Goal: Task Accomplishment & Management: Manage account settings

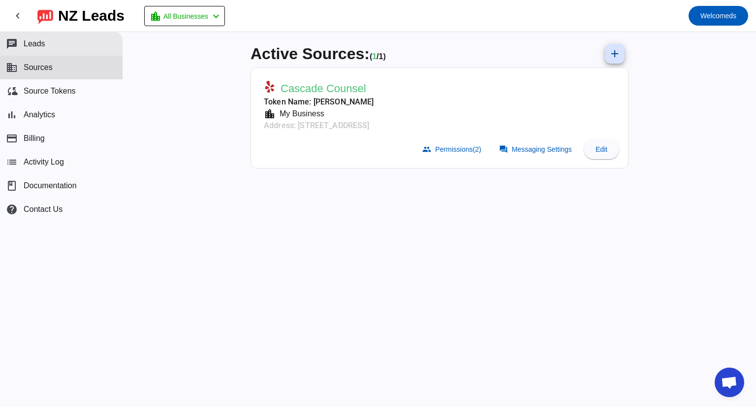
click at [75, 41] on button "chat Leads" at bounding box center [61, 44] width 123 height 24
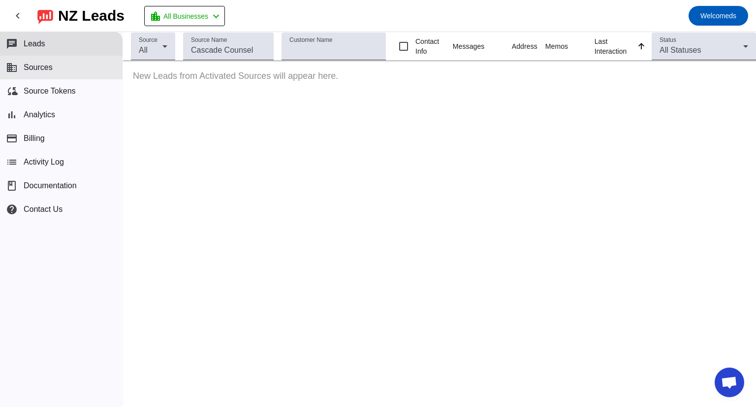
click at [79, 67] on button "business Sources" at bounding box center [61, 68] width 123 height 24
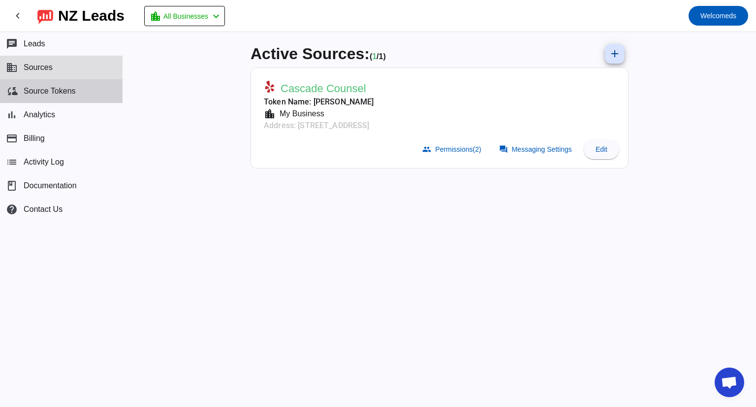
click at [92, 91] on button "cloud_sync Source Tokens" at bounding box center [61, 91] width 123 height 24
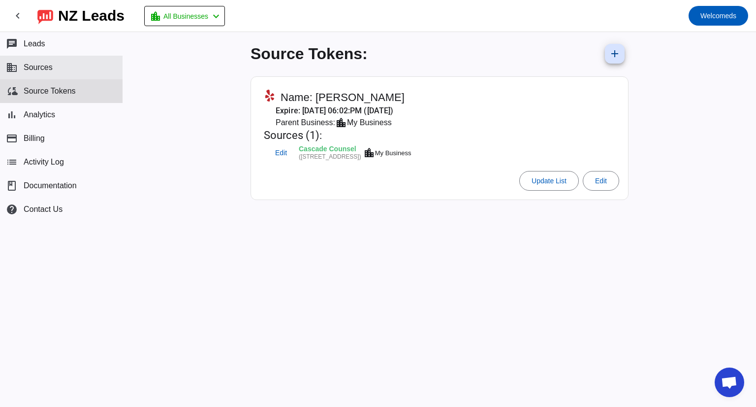
click at [88, 74] on button "business Sources" at bounding box center [61, 68] width 123 height 24
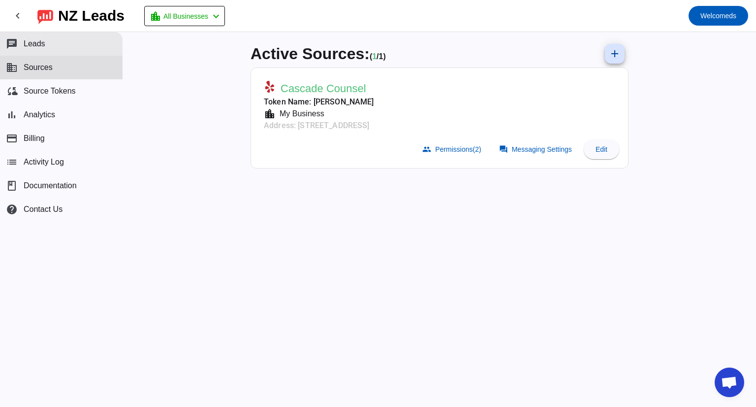
click at [90, 52] on button "chat Leads" at bounding box center [61, 44] width 123 height 24
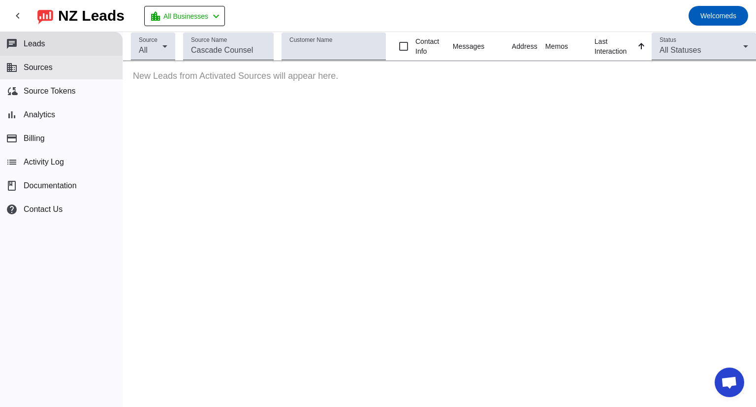
click at [90, 74] on button "business Sources" at bounding box center [61, 68] width 123 height 24
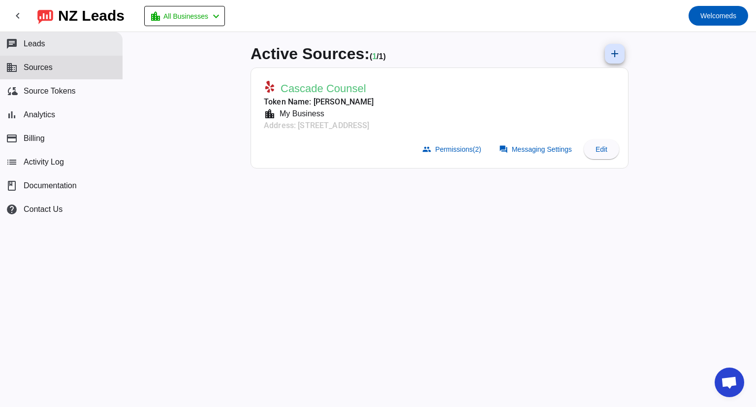
click at [82, 51] on button "chat Leads" at bounding box center [61, 44] width 123 height 24
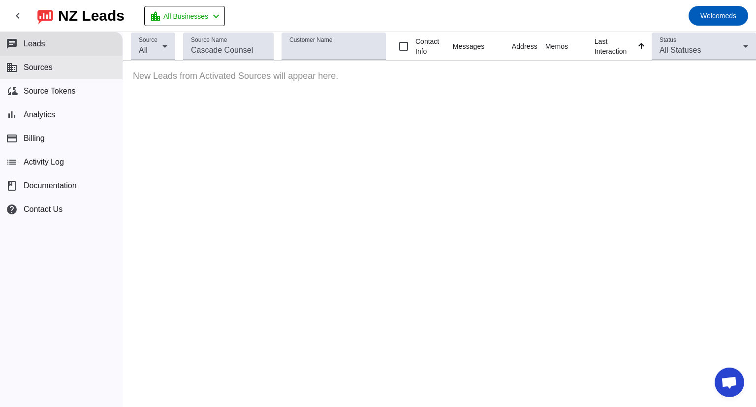
click at [83, 69] on button "business Sources" at bounding box center [61, 68] width 123 height 24
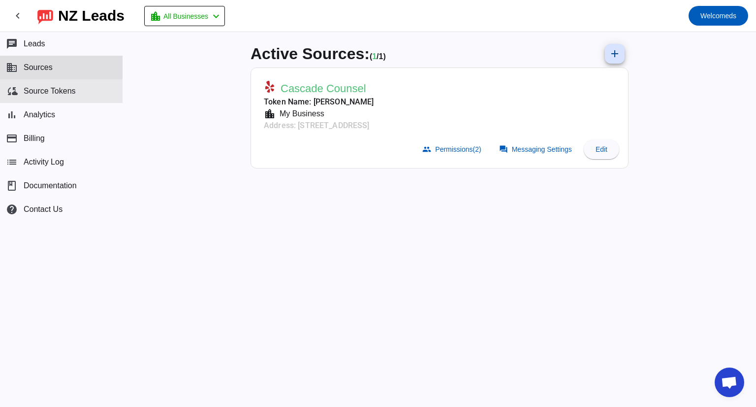
click at [84, 88] on button "cloud_sync Source Tokens" at bounding box center [61, 91] width 123 height 24
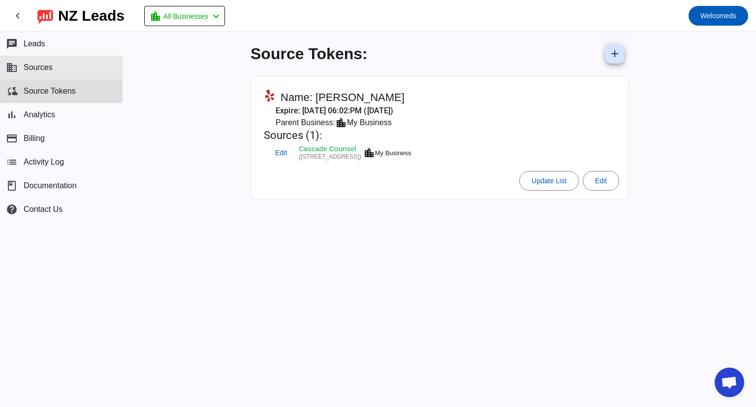
click at [88, 64] on button "business Sources" at bounding box center [61, 68] width 123 height 24
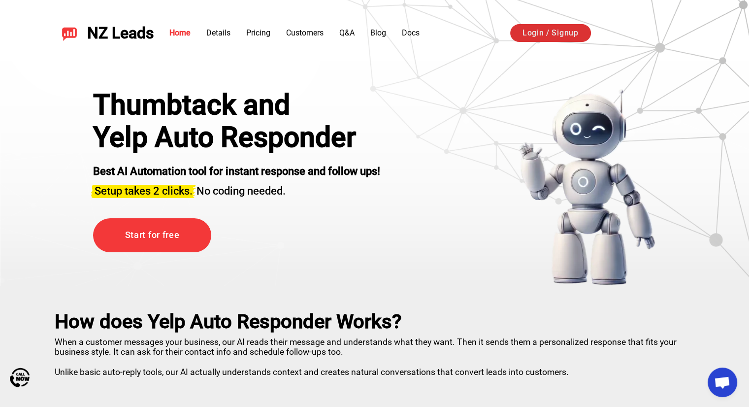
click at [568, 36] on link "Login / Signup" at bounding box center [550, 33] width 81 height 18
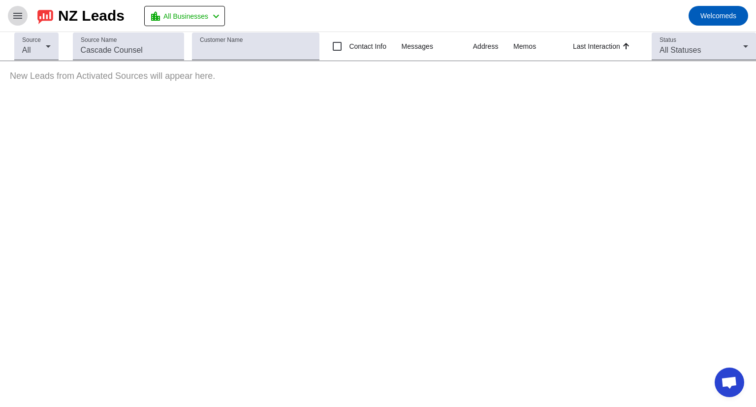
click at [12, 20] on mat-icon "menu" at bounding box center [18, 16] width 12 height 12
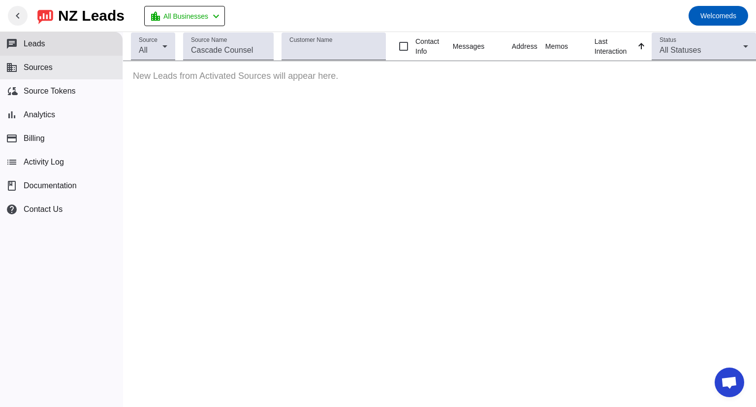
click at [44, 64] on span "Sources" at bounding box center [38, 67] width 29 height 9
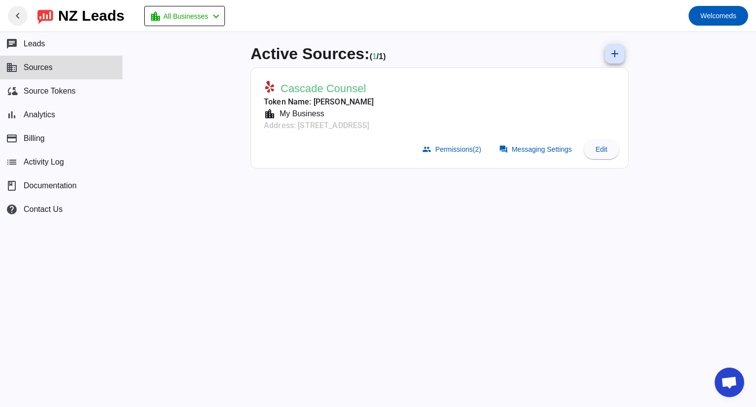
click at [350, 87] on span "Cascade Counsel" at bounding box center [324, 89] width 86 height 14
click at [534, 149] on span "Messaging Settings" at bounding box center [542, 149] width 60 height 8
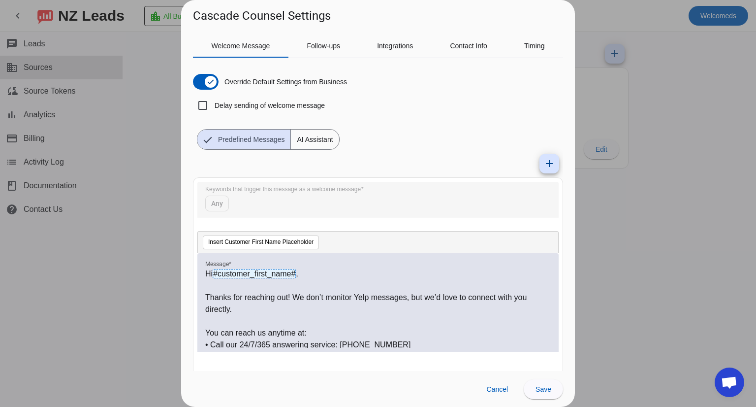
click at [673, 211] on div at bounding box center [378, 203] width 756 height 407
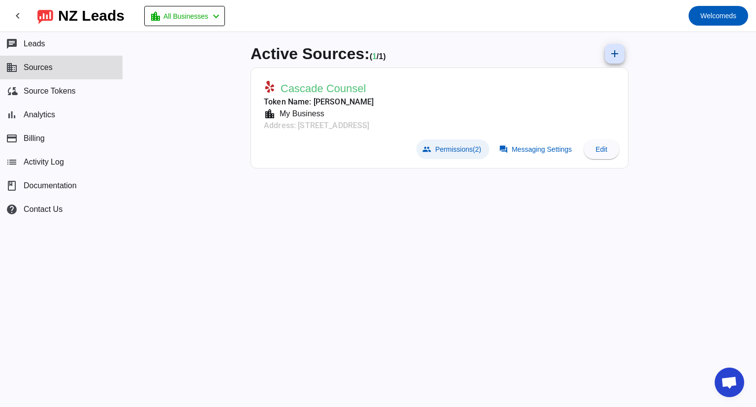
click at [446, 146] on span "Permissions (2)" at bounding box center [458, 149] width 46 height 8
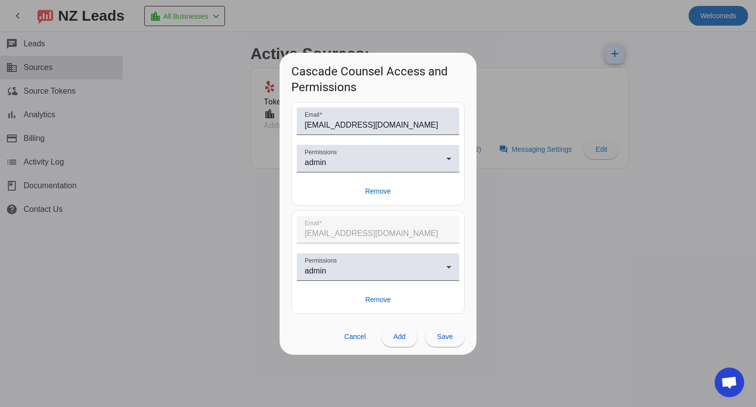
click at [532, 223] on div at bounding box center [378, 203] width 756 height 407
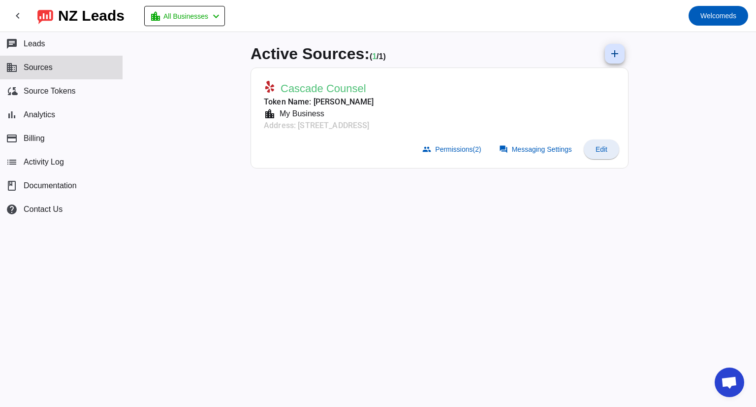
click at [604, 152] on span "Edit" at bounding box center [602, 149] width 12 height 8
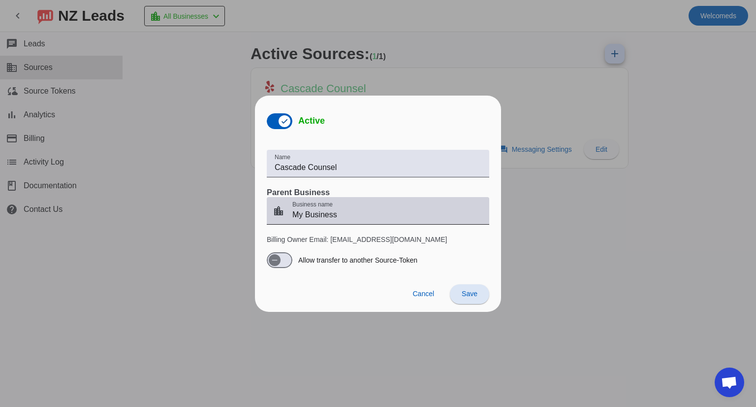
click at [380, 211] on input "My Business" at bounding box center [386, 215] width 189 height 12
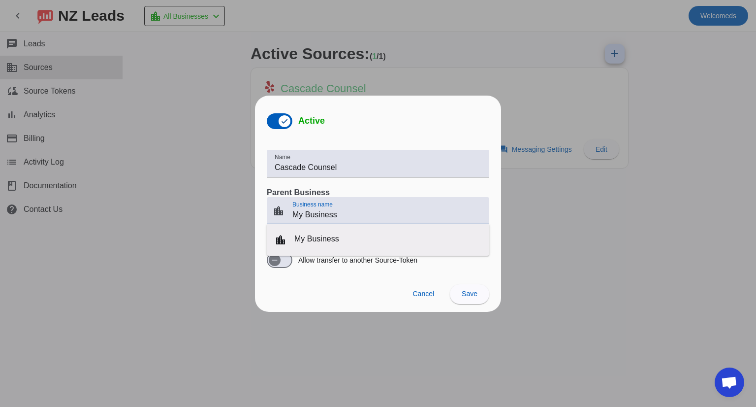
click at [405, 202] on div "Business name My Business" at bounding box center [386, 211] width 189 height 28
click at [420, 185] on div at bounding box center [378, 182] width 223 height 10
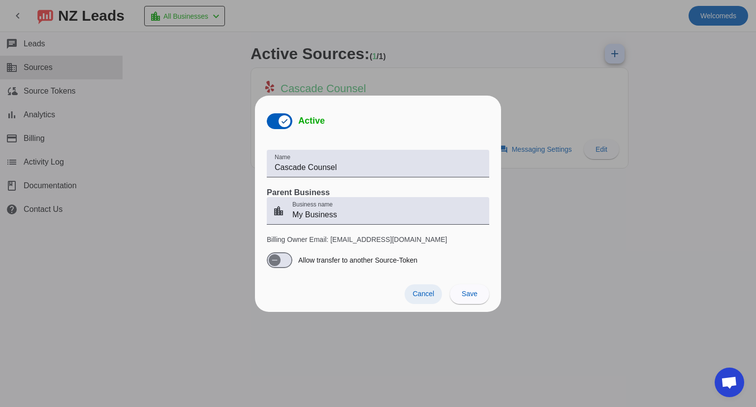
click at [425, 290] on span "Cancel" at bounding box center [424, 294] width 22 height 8
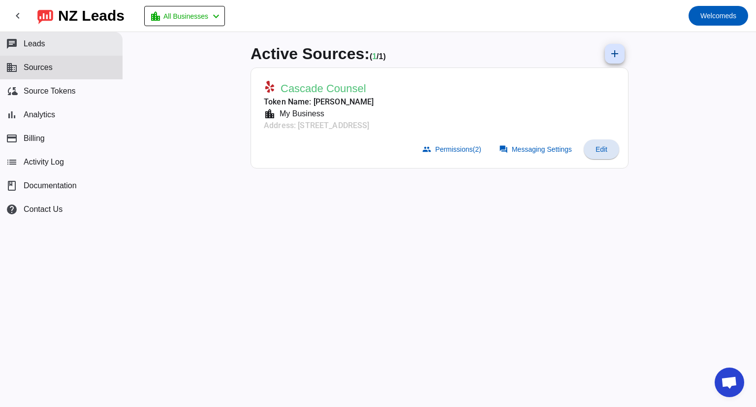
click at [67, 48] on button "chat Leads" at bounding box center [61, 44] width 123 height 24
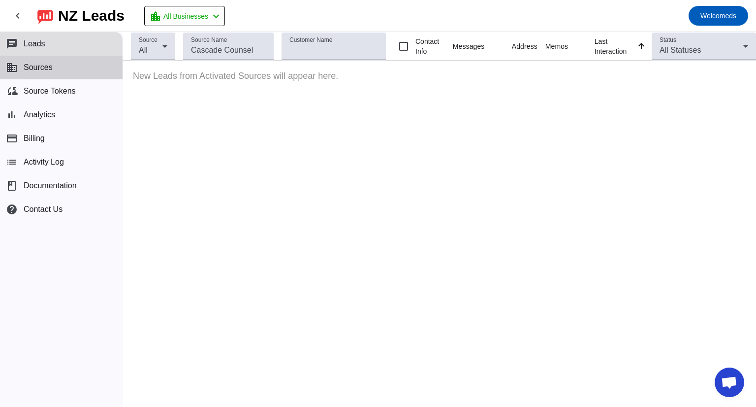
click at [72, 57] on button "business Sources" at bounding box center [61, 68] width 123 height 24
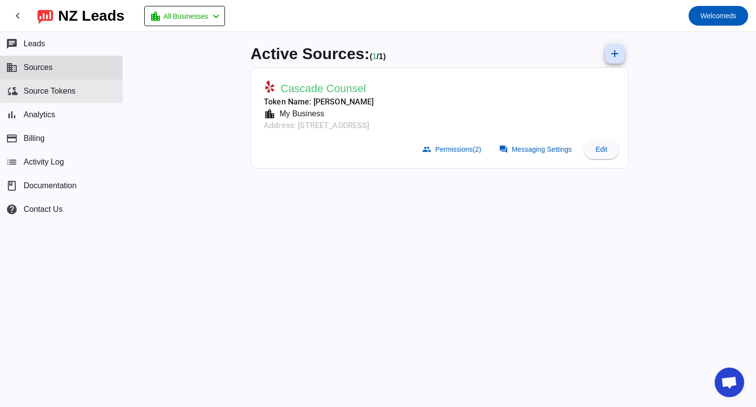
click at [73, 95] on span "Source Tokens" at bounding box center [50, 91] width 52 height 9
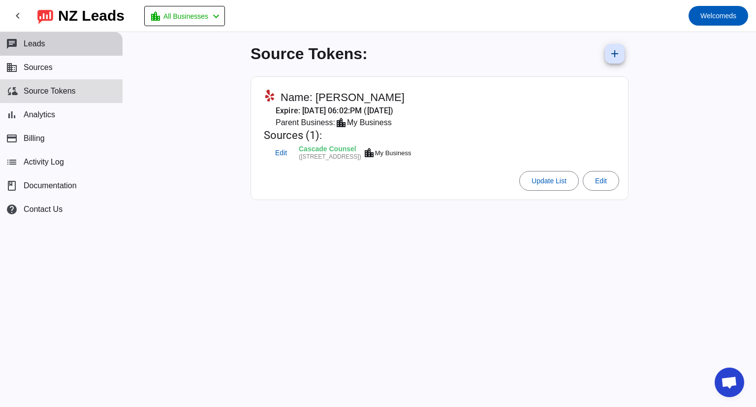
click at [71, 47] on button "chat Leads" at bounding box center [61, 44] width 123 height 24
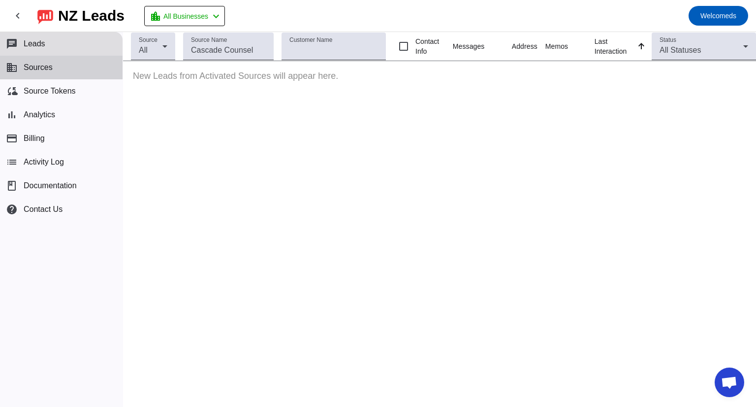
click at [62, 71] on button "business Sources" at bounding box center [61, 68] width 123 height 24
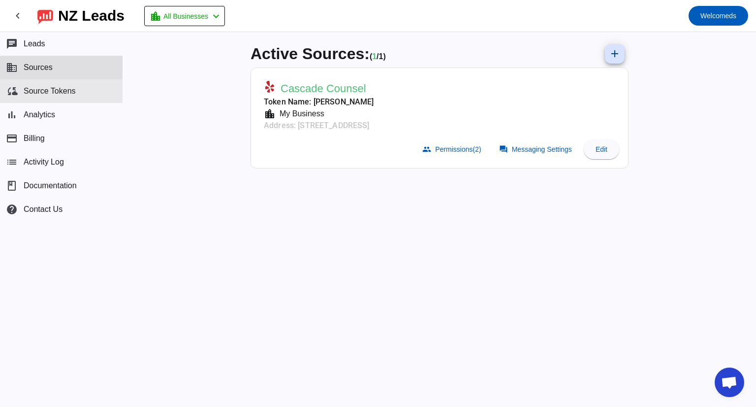
click at [63, 85] on button "cloud_sync Source Tokens" at bounding box center [61, 91] width 123 height 24
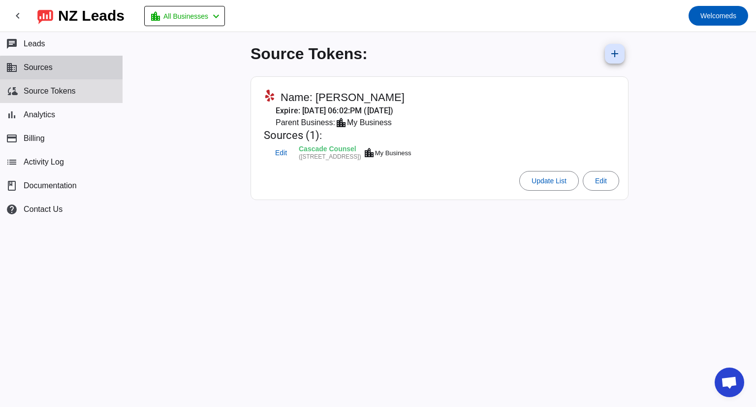
click at [64, 72] on button "business Sources" at bounding box center [61, 68] width 123 height 24
